Goal: Transaction & Acquisition: Subscribe to service/newsletter

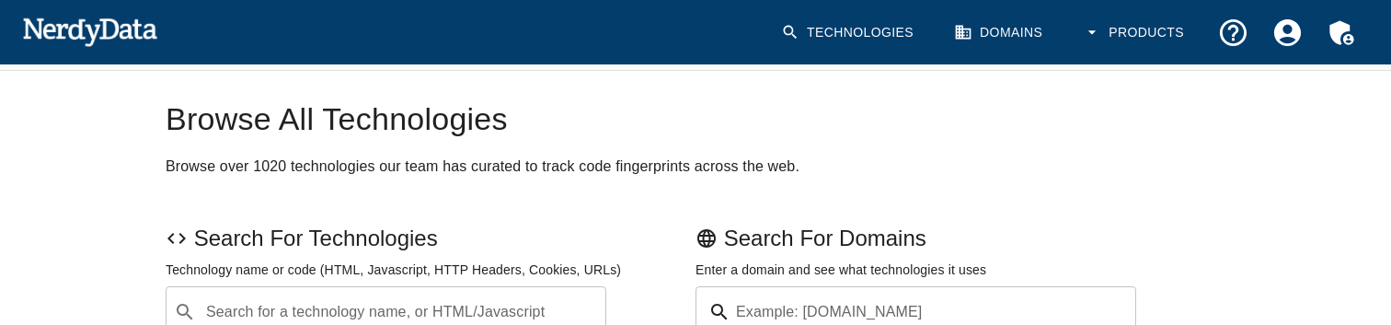
scroll to position [102, 0]
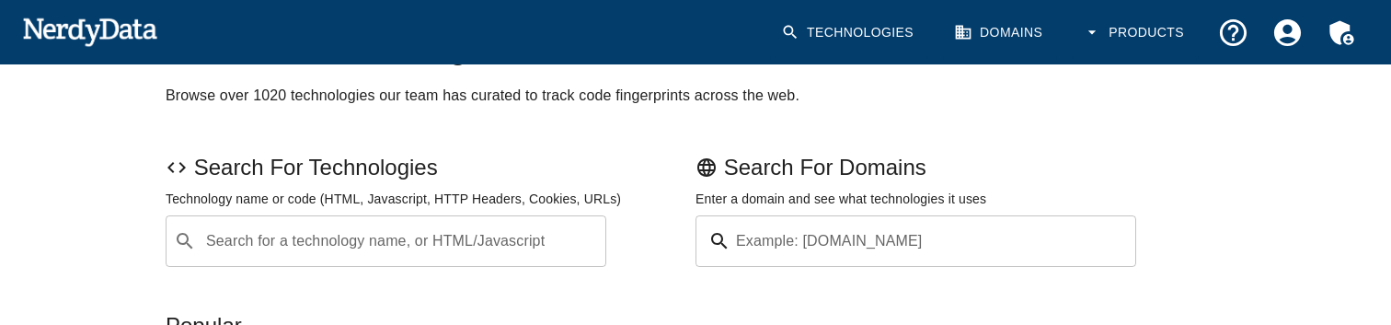
click at [864, 29] on link "Technologies" at bounding box center [849, 33] width 158 height 54
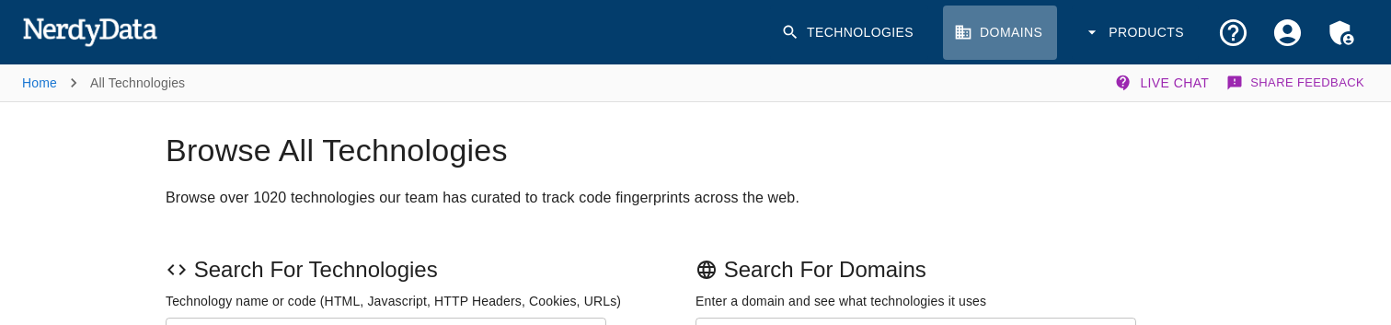
click at [1012, 35] on link "Domains" at bounding box center [1000, 33] width 114 height 54
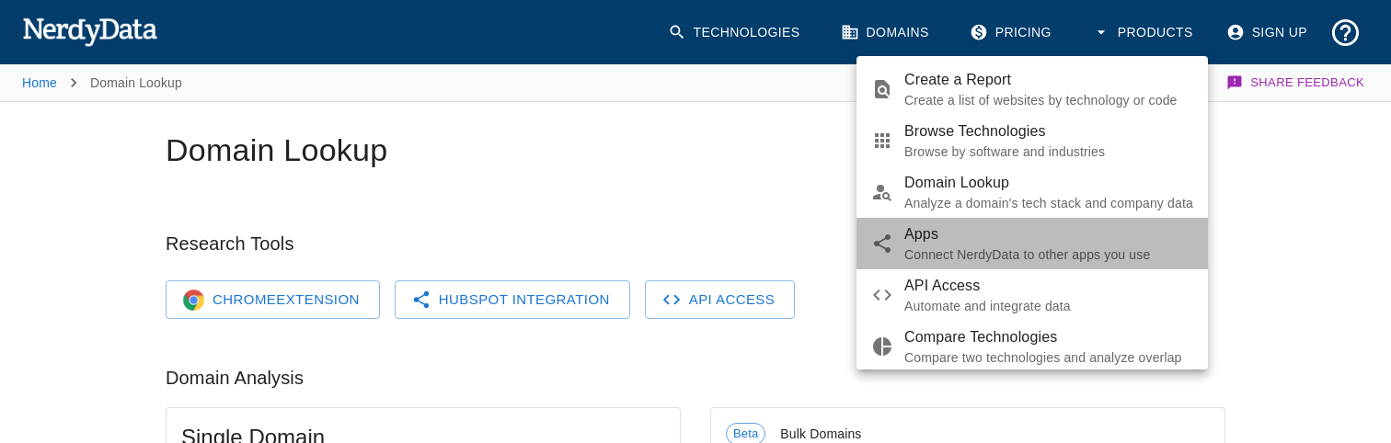
click at [1077, 253] on p "Connect NerdyData to other apps you use" at bounding box center [1048, 255] width 289 height 18
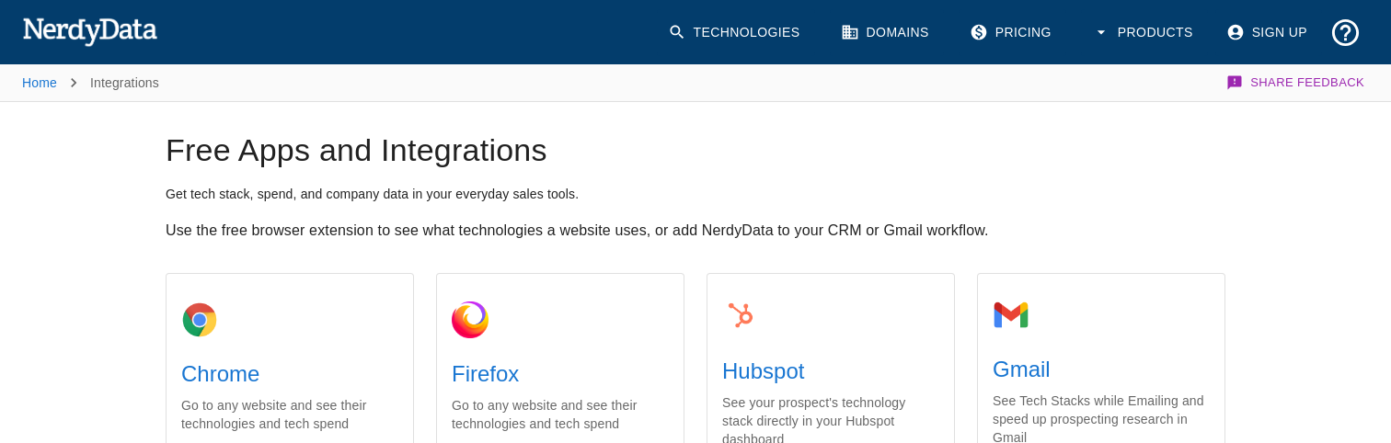
click at [1139, 25] on button "Products" at bounding box center [1144, 32] width 127 height 47
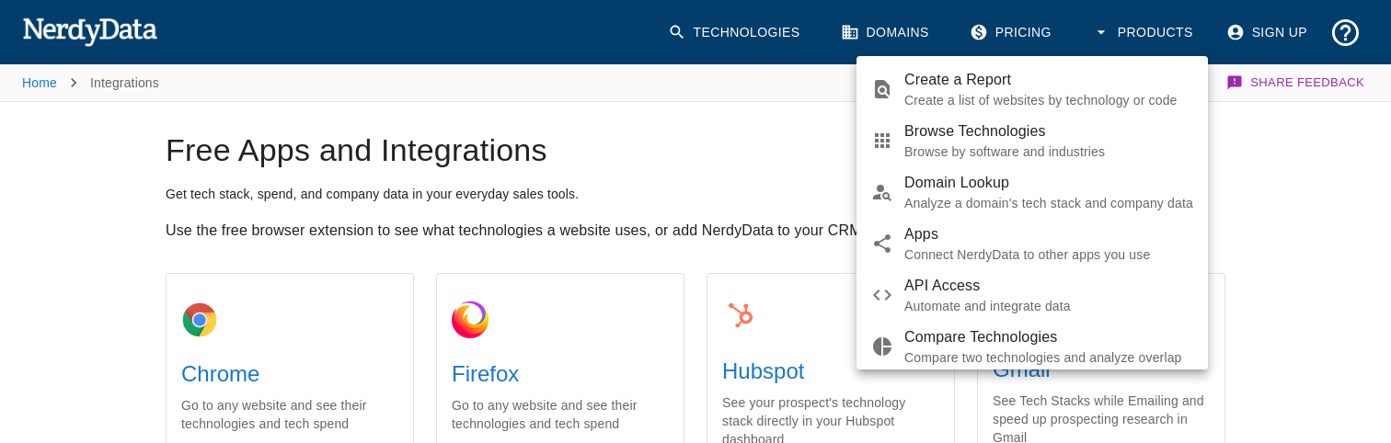
click at [1041, 298] on p "Automate and integrate data" at bounding box center [1048, 306] width 289 height 18
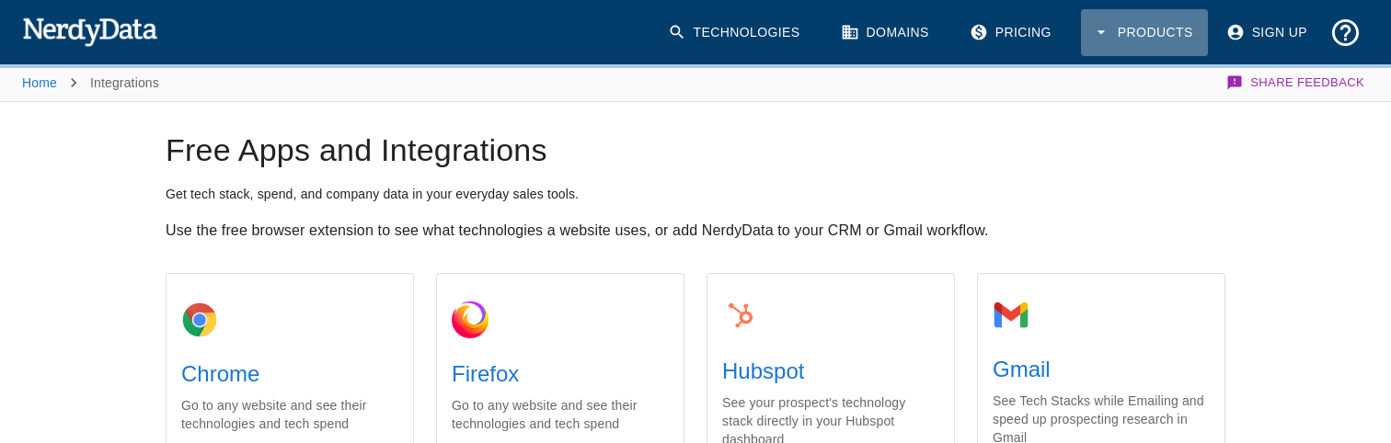
click at [1142, 27] on button "Products" at bounding box center [1144, 32] width 127 height 47
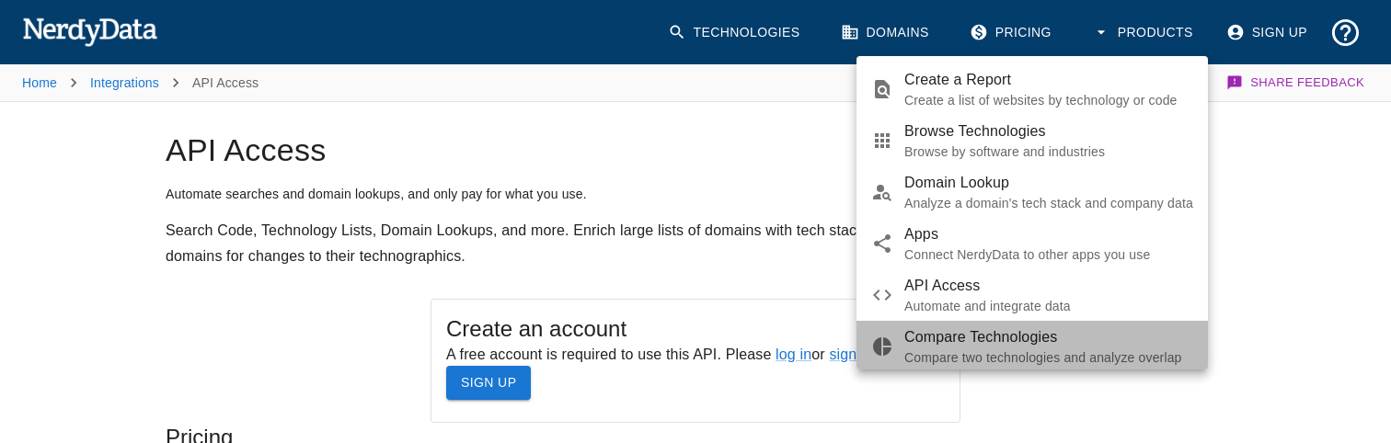
click at [1055, 349] on p "Compare two technologies and analyze overlap" at bounding box center [1048, 358] width 289 height 18
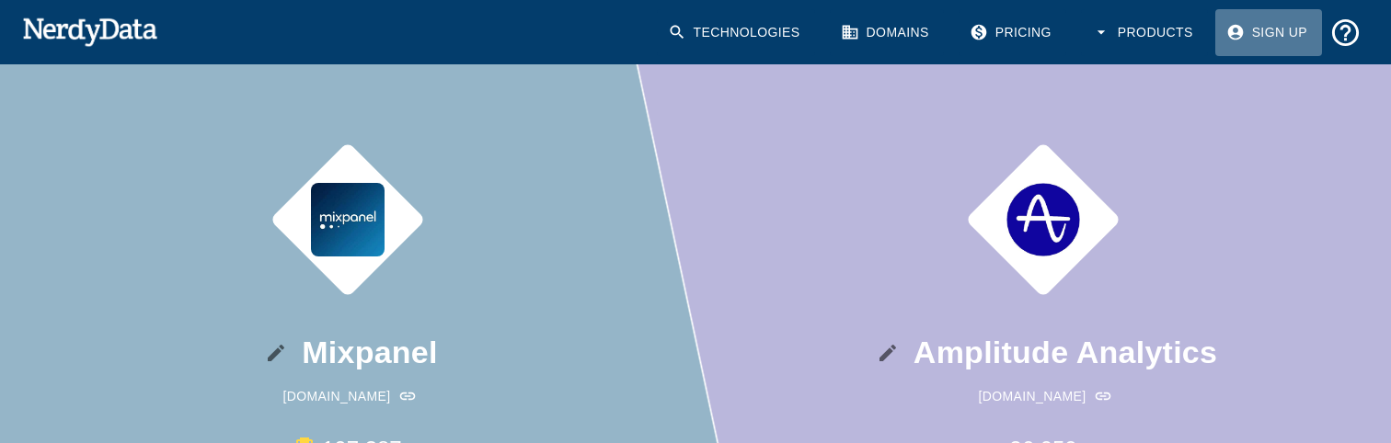
click at [1271, 35] on link "Sign Up" at bounding box center [1268, 32] width 107 height 47
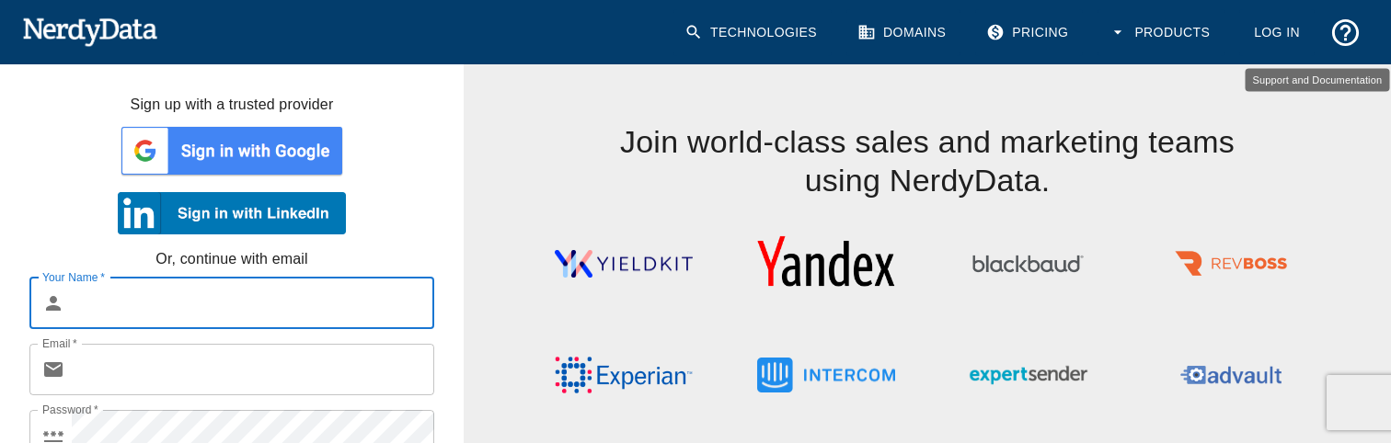
click at [1342, 32] on icon "Support and Documentation" at bounding box center [1345, 33] width 32 height 32
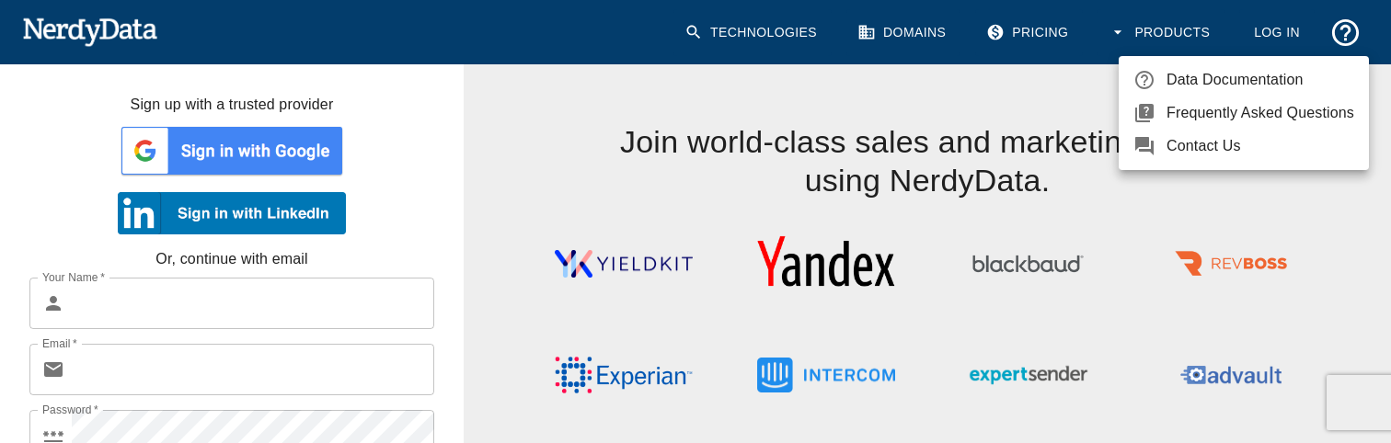
click at [1259, 101] on link "Frequently Asked Questions" at bounding box center [1243, 113] width 250 height 33
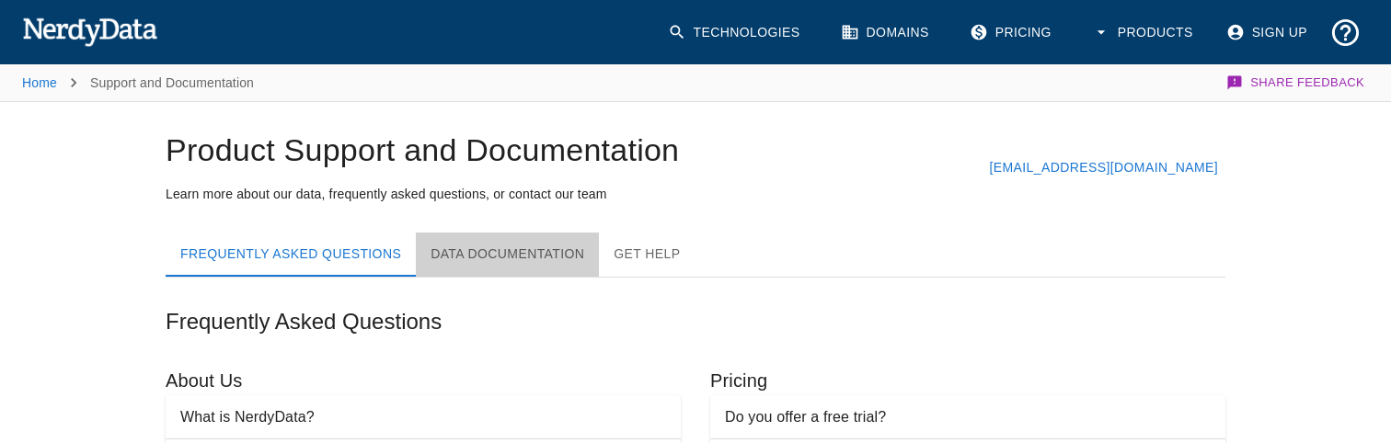
click at [518, 254] on button "Data Documentation" at bounding box center [507, 255] width 183 height 44
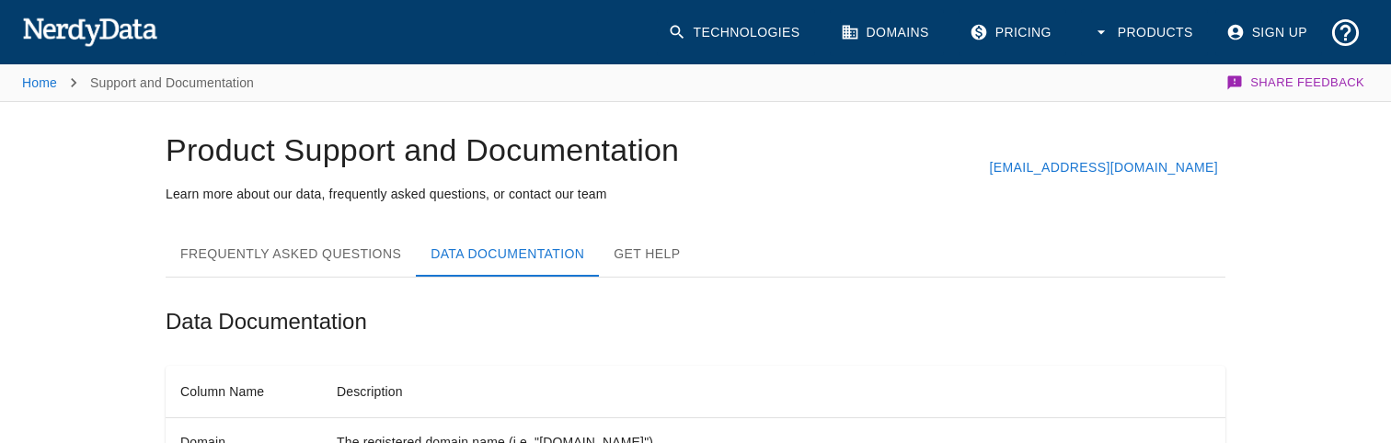
click at [623, 254] on button "Get Help" at bounding box center [647, 255] width 96 height 44
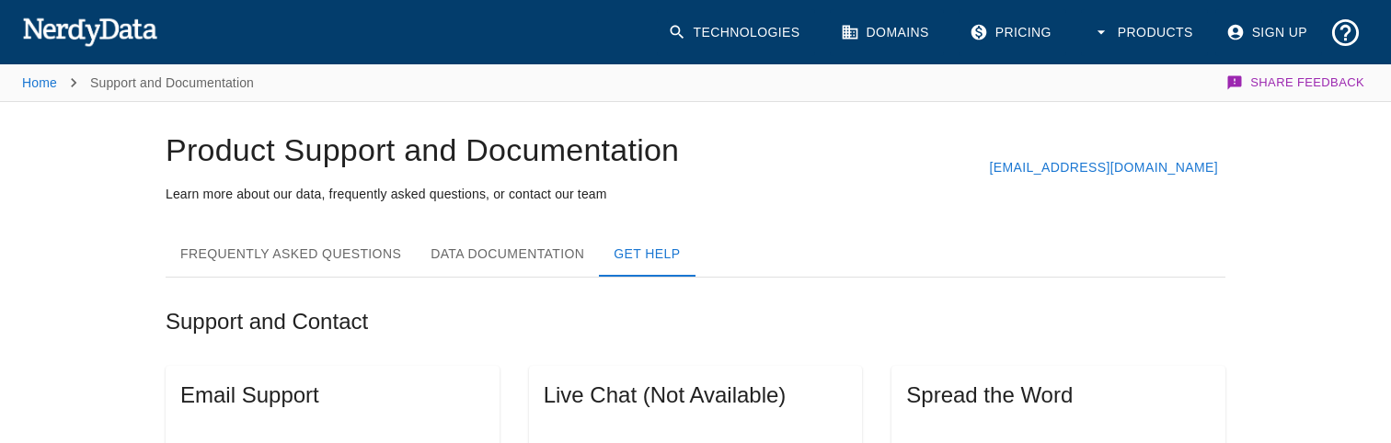
click at [344, 260] on button "Frequently Asked Questions" at bounding box center [291, 255] width 250 height 44
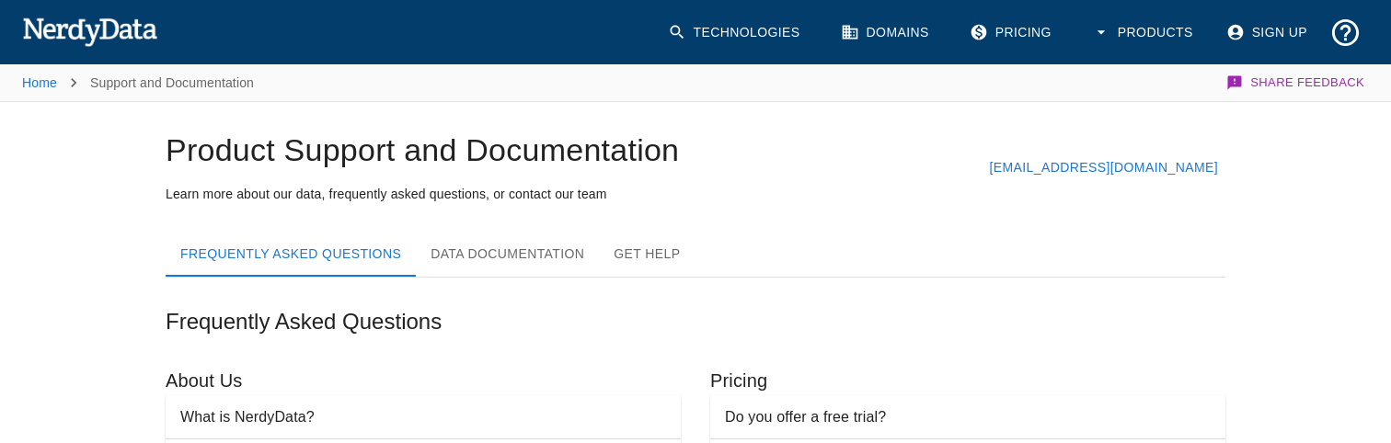
click at [57, 19] on img at bounding box center [89, 31] width 135 height 37
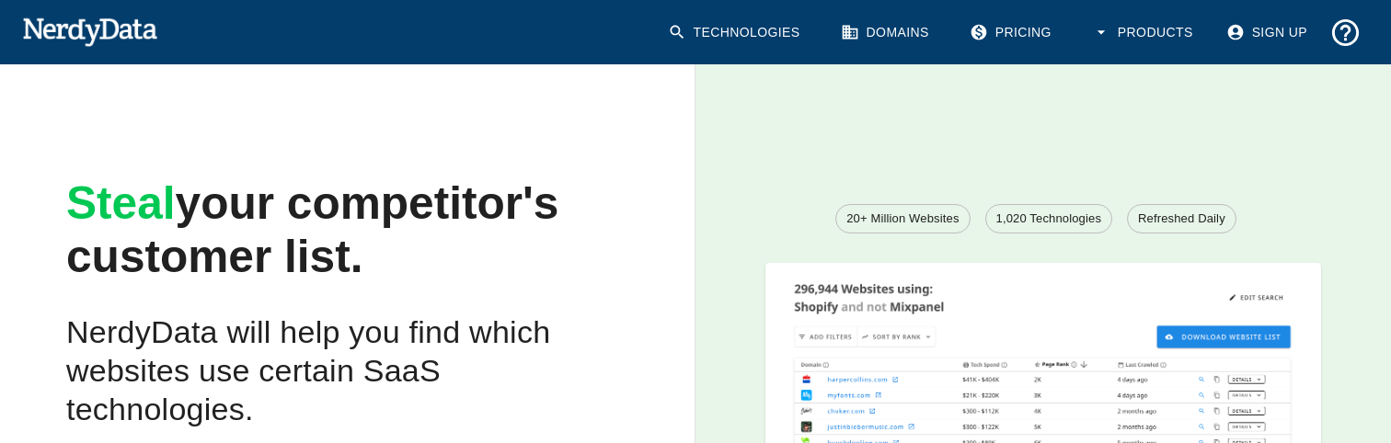
click at [1016, 30] on link "Pricing" at bounding box center [1012, 32] width 108 height 47
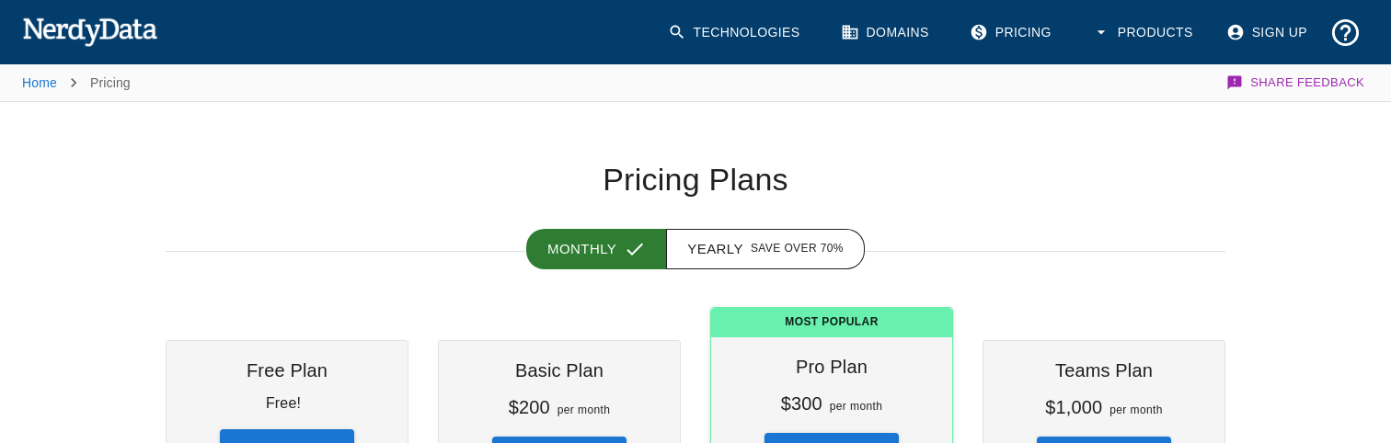
click at [1265, 32] on link "Sign Up" at bounding box center [1268, 32] width 107 height 47
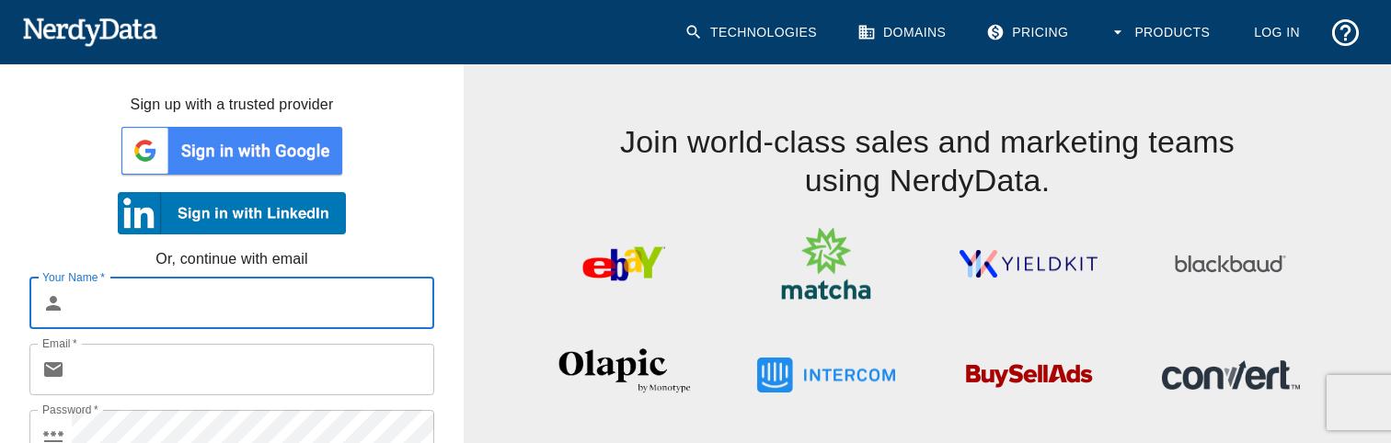
click at [1275, 36] on link "Log In" at bounding box center [1276, 32] width 75 height 47
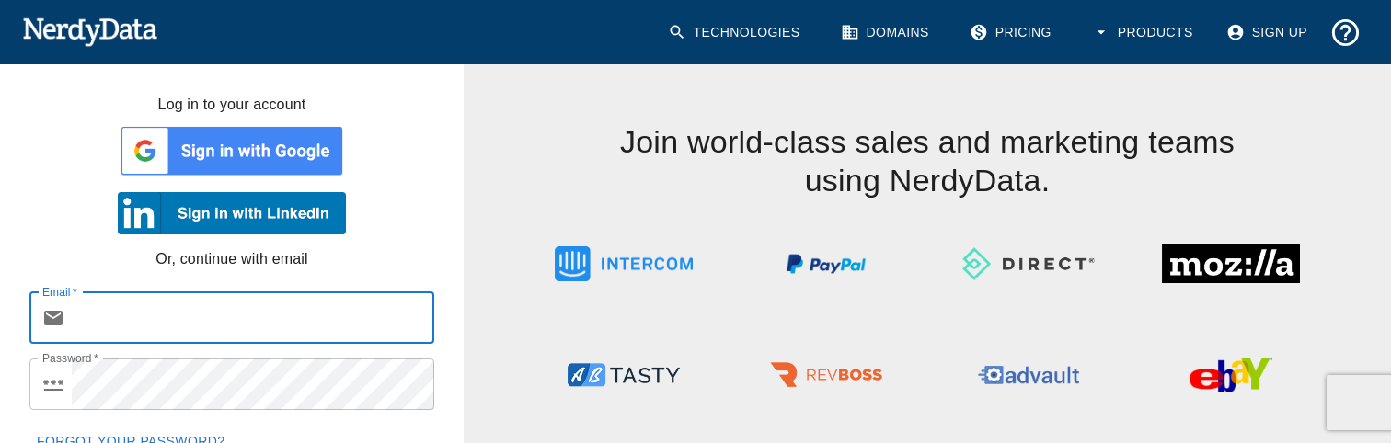
type input "[EMAIL_ADDRESS][DOMAIN_NAME]"
